Goal: Task Accomplishment & Management: Complete application form

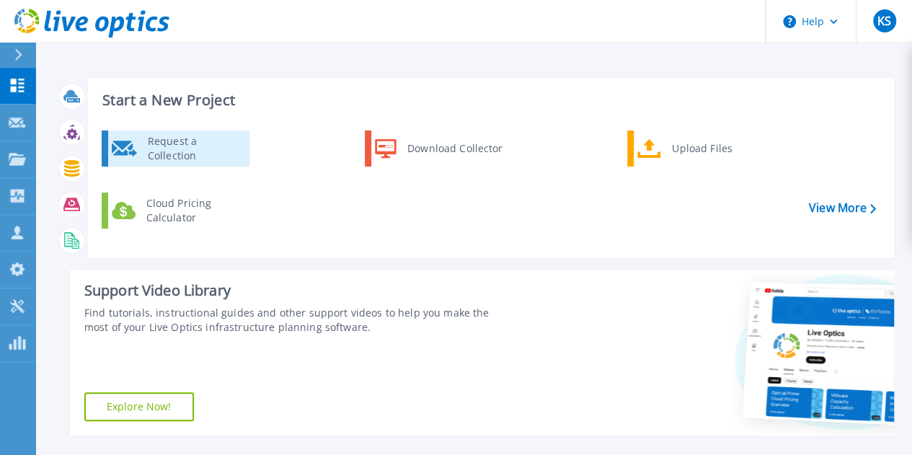
click at [164, 149] on div "Request a Collection" at bounding box center [193, 148] width 105 height 29
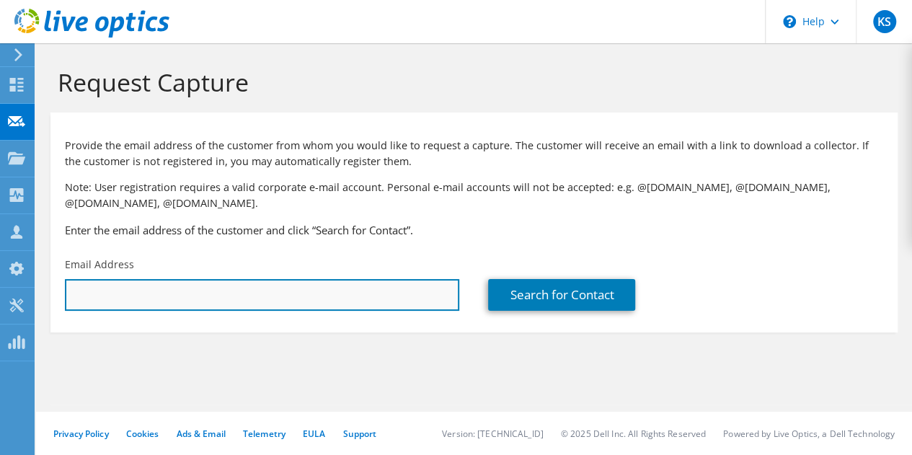
click at [180, 301] on input "text" at bounding box center [262, 295] width 394 height 32
paste input "[EMAIL_ADDRESS][DOMAIN_NAME]"
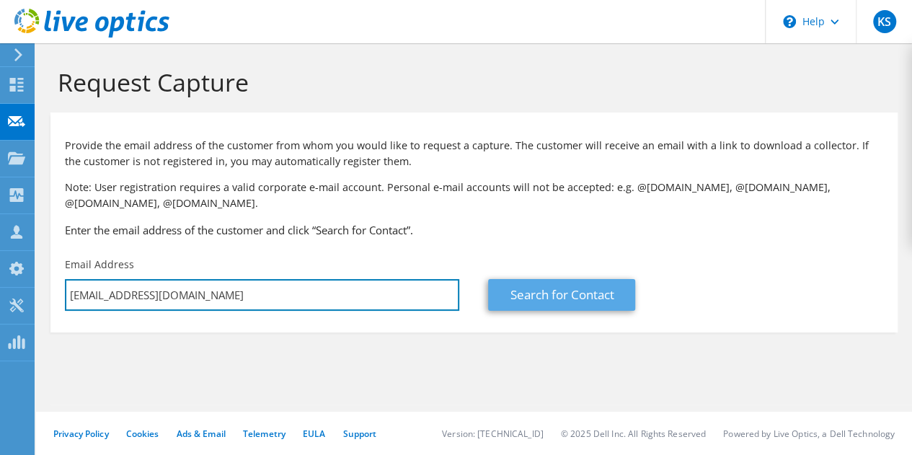
type input "[EMAIL_ADDRESS][DOMAIN_NAME]"
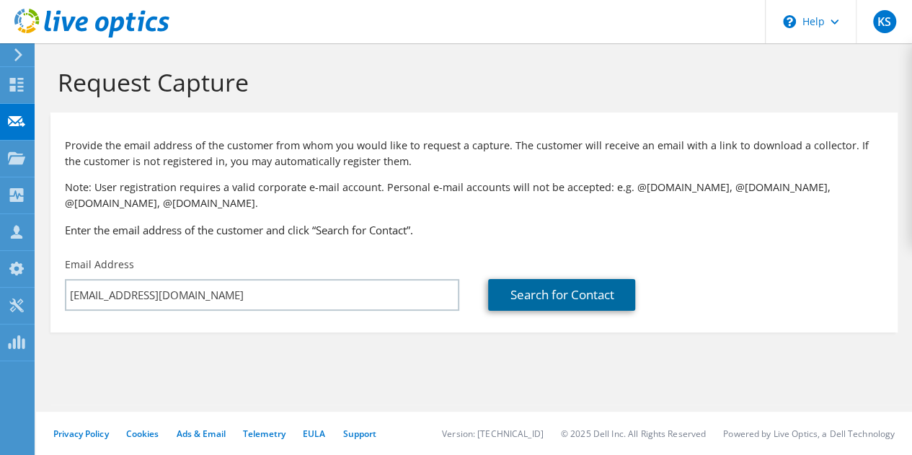
click at [559, 293] on link "Search for Contact" at bounding box center [561, 295] width 147 height 32
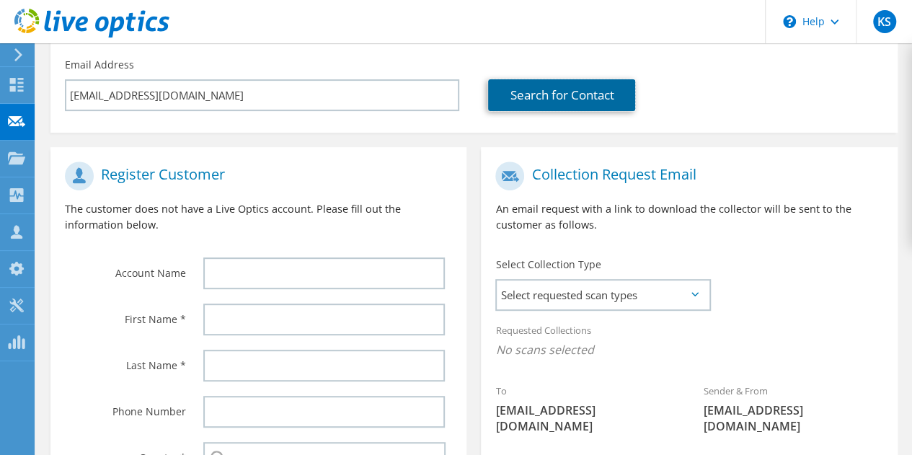
scroll to position [201, 0]
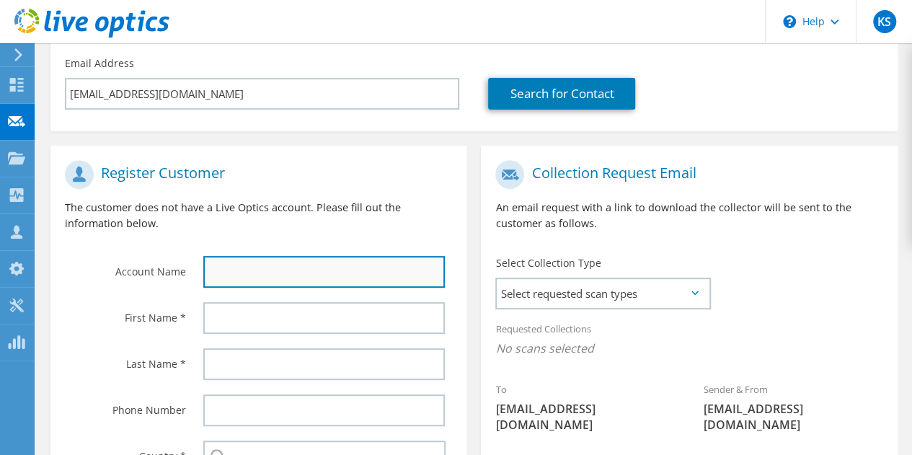
click at [244, 270] on input "text" at bounding box center [324, 272] width 242 height 32
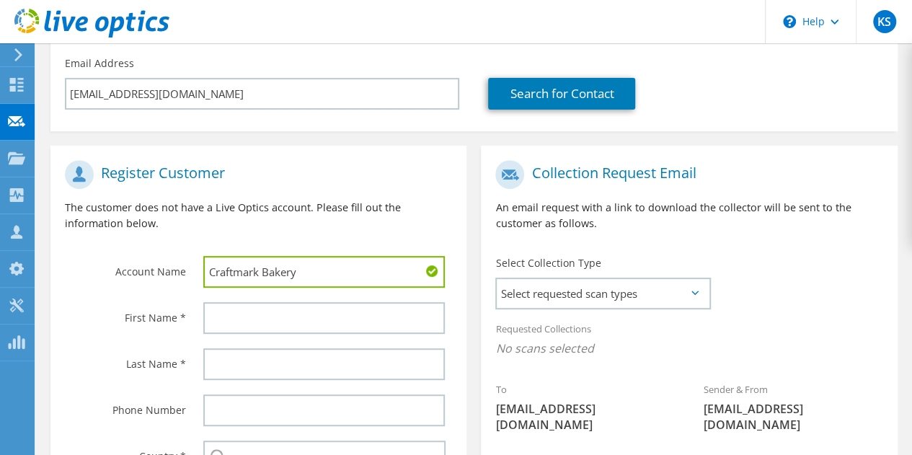
type input "Craftmark Bakery"
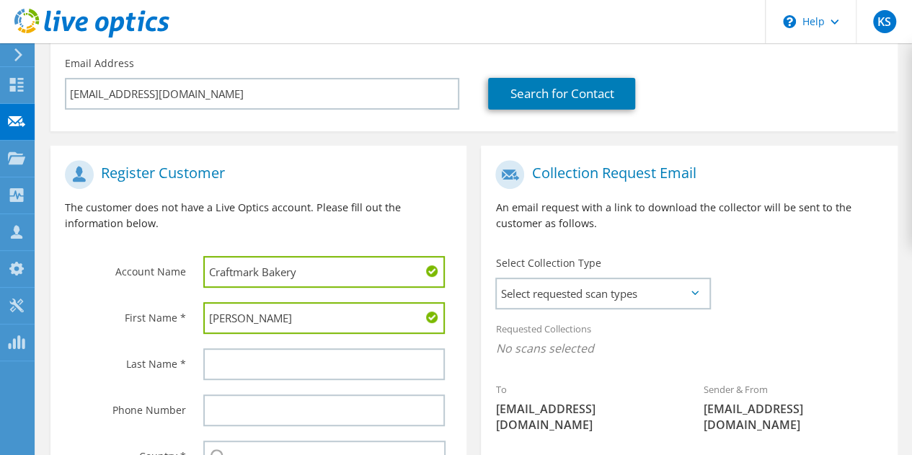
type input "[PERSON_NAME]"
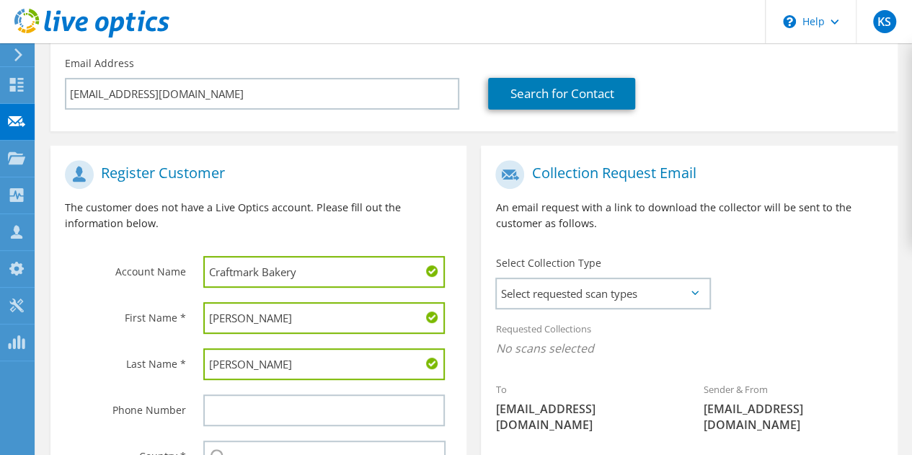
type input "[PERSON_NAME]"
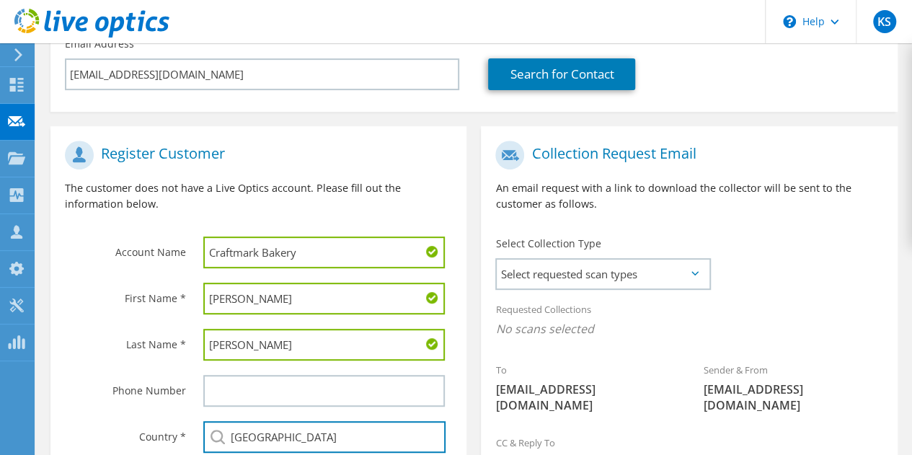
type input "[GEOGRAPHIC_DATA]"
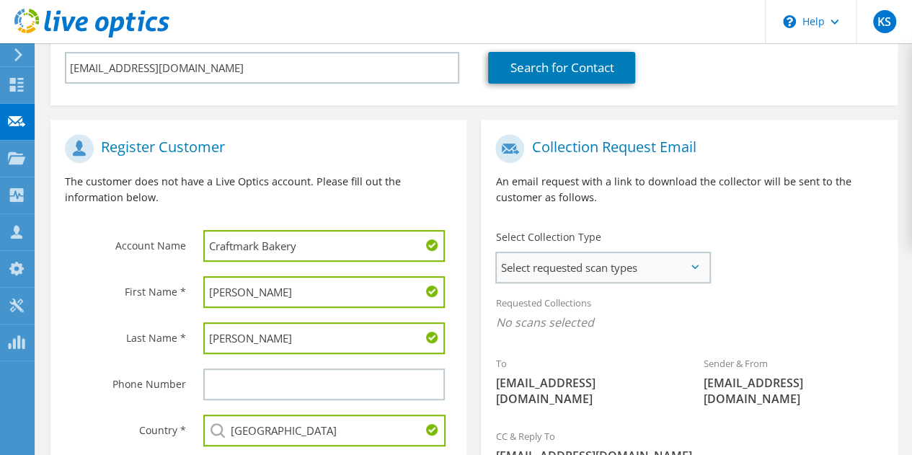
scroll to position [228, 0]
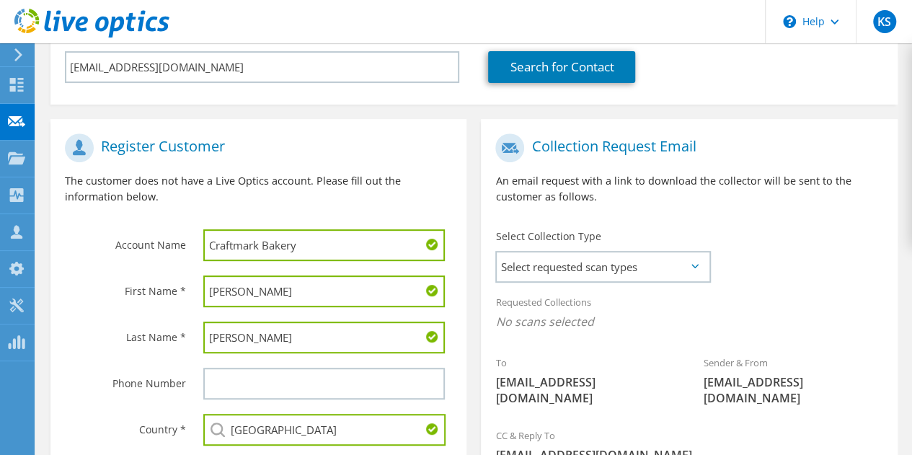
click at [695, 265] on icon at bounding box center [695, 266] width 7 height 4
click at [632, 271] on span "Select requested scan types" at bounding box center [603, 266] width 212 height 29
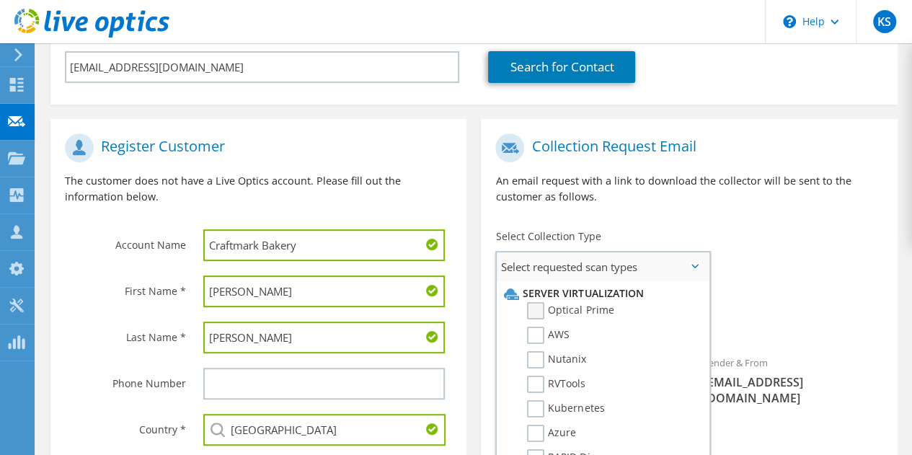
click at [538, 308] on label "Optical Prime" at bounding box center [570, 310] width 87 height 17
click at [0, 0] on input "Optical Prime" at bounding box center [0, 0] width 0 height 0
click at [799, 274] on div "To jwillis@craftmarkbakery.com Sender & From liveoptics@liveoptics.com" at bounding box center [689, 275] width 416 height 299
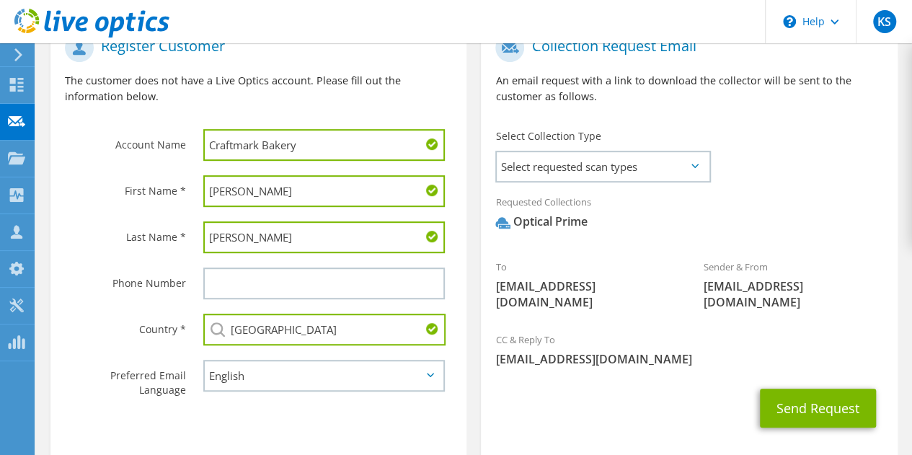
scroll to position [387, 0]
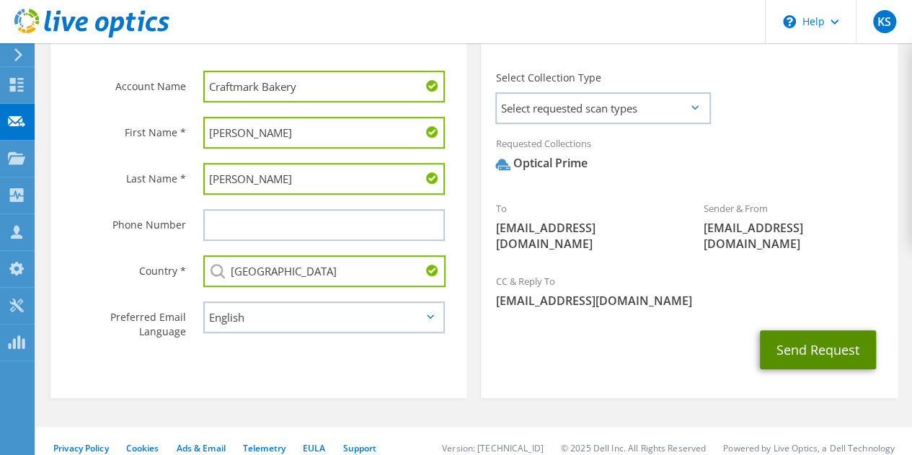
click at [799, 332] on button "Send Request" at bounding box center [818, 349] width 116 height 39
